Goal: Task Accomplishment & Management: Manage account settings

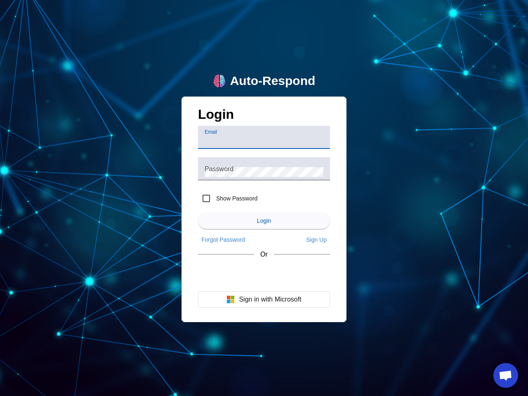
click at [264, 137] on input "Email" at bounding box center [263, 141] width 119 height 10
click at [228, 198] on label "Show Password" at bounding box center [235, 198] width 43 height 8
click at [214, 198] on input "Show Password" at bounding box center [206, 198] width 16 height 16
click at [206, 198] on input "Show Password" at bounding box center [206, 198] width 16 height 16
checkbox input "false"
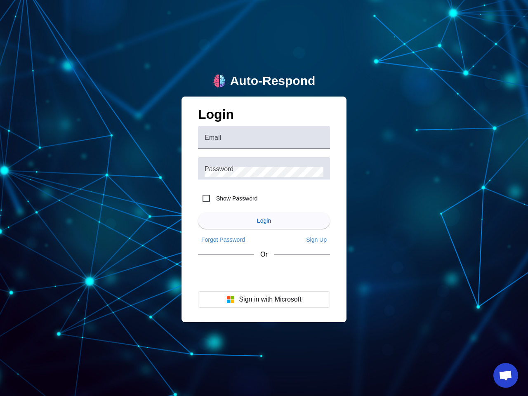
click at [264, 220] on span "Login" at bounding box center [264, 220] width 14 height 7
click at [223, 239] on app-main-login "Auto-Respond Login Email Password Show Password Login Forgot Password Sign Up O…" at bounding box center [264, 198] width 528 height 396
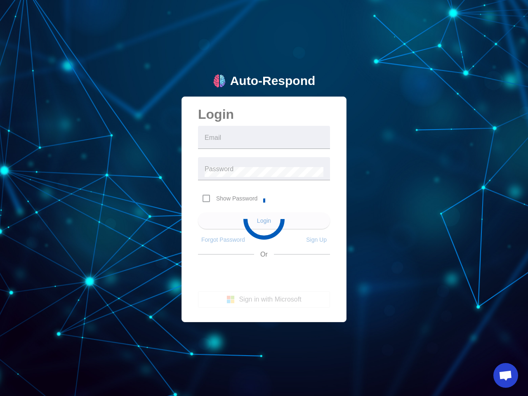
click at [316, 239] on app-main-login "Auto-Respond Login Email Password Show Password Login Forgot Password Sign Up O…" at bounding box center [264, 198] width 528 height 396
click at [264, 299] on app-main-login "Auto-Respond Login Email Password Show Password Login Forgot Password Sign Up O…" at bounding box center [264, 198] width 528 height 396
click at [505, 375] on span "Open chat" at bounding box center [505, 376] width 14 height 12
